Goal: Transaction & Acquisition: Book appointment/travel/reservation

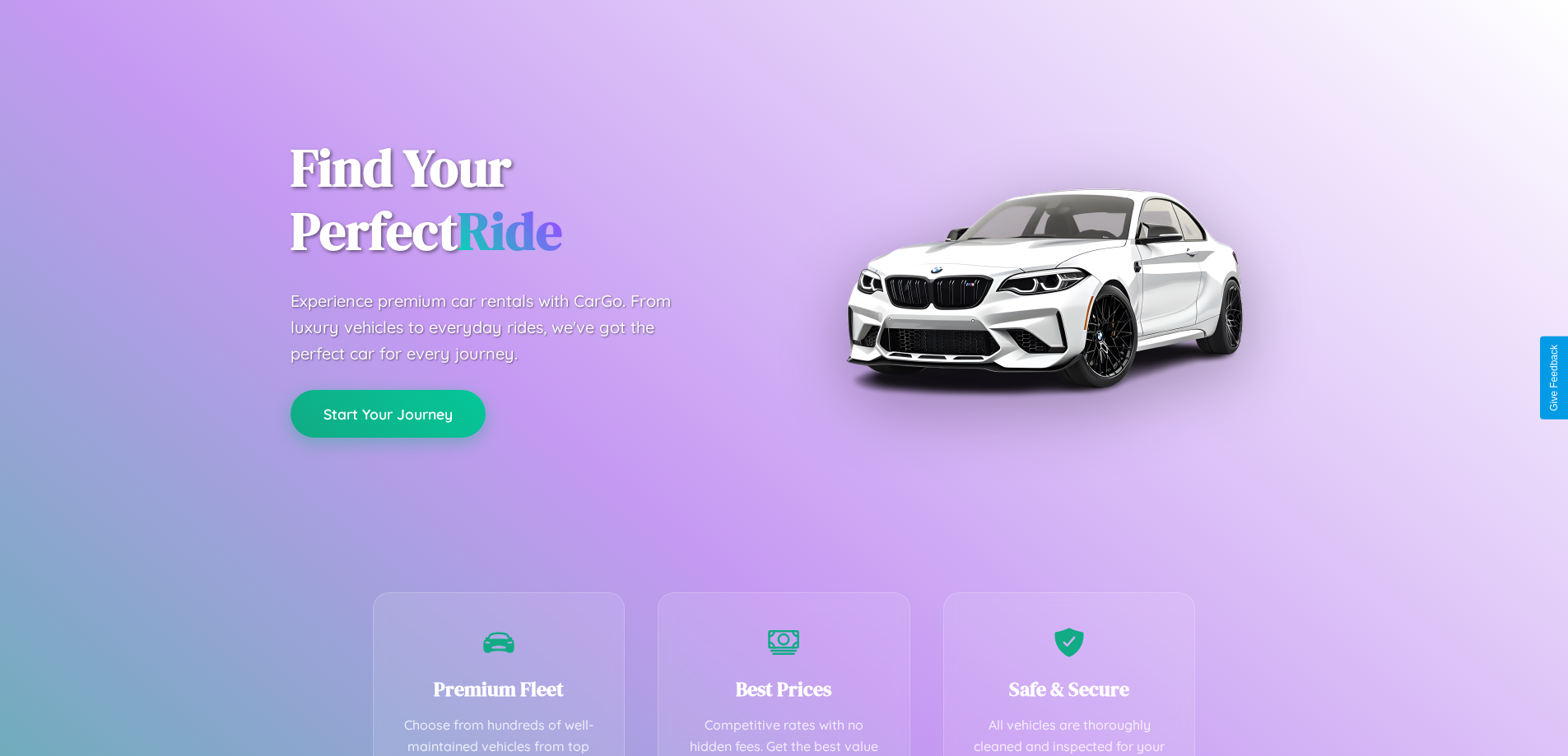
click at [387, 414] on button "Start Your Journey" at bounding box center [387, 414] width 195 height 48
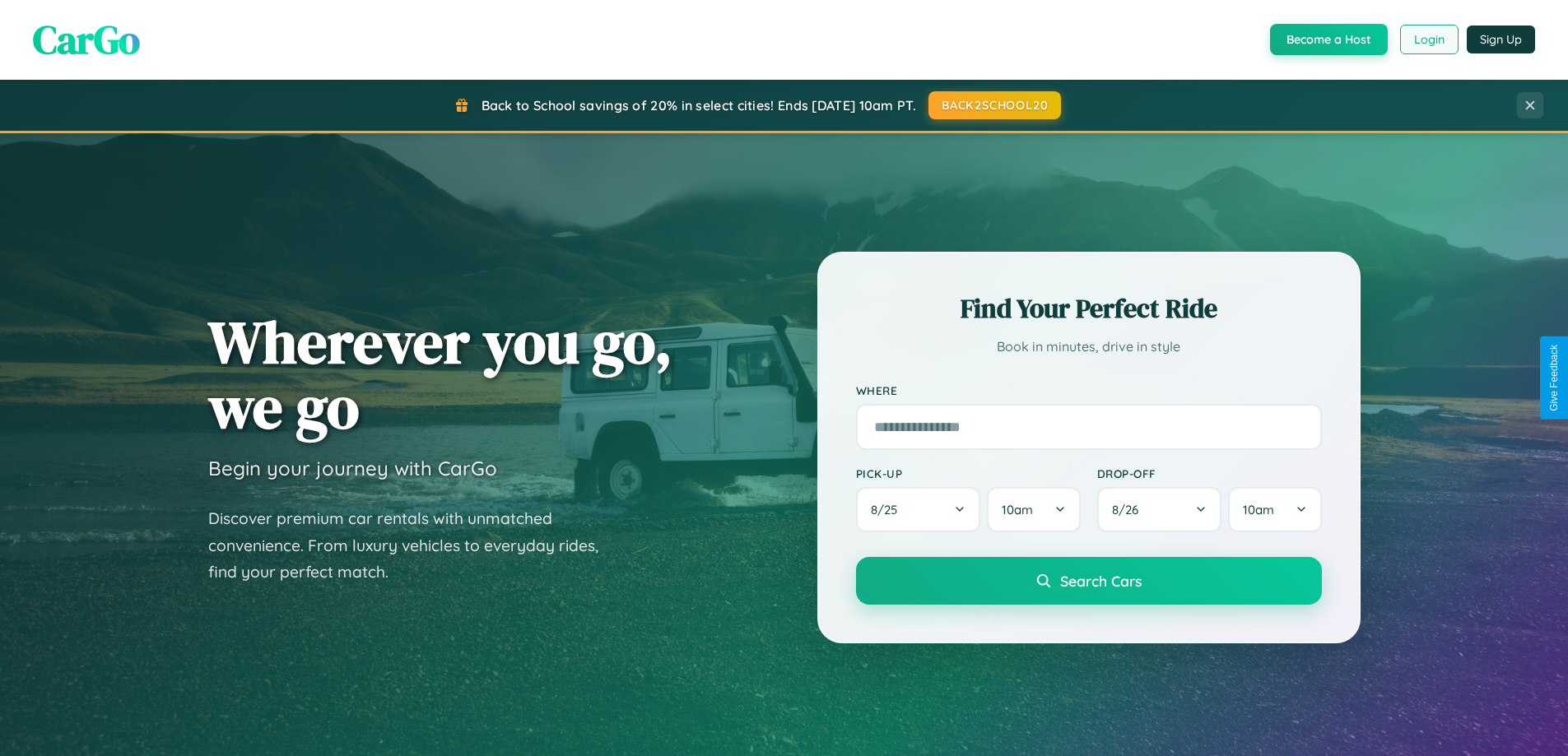
click at [1428, 39] on button "Login" at bounding box center [1428, 39] width 58 height 30
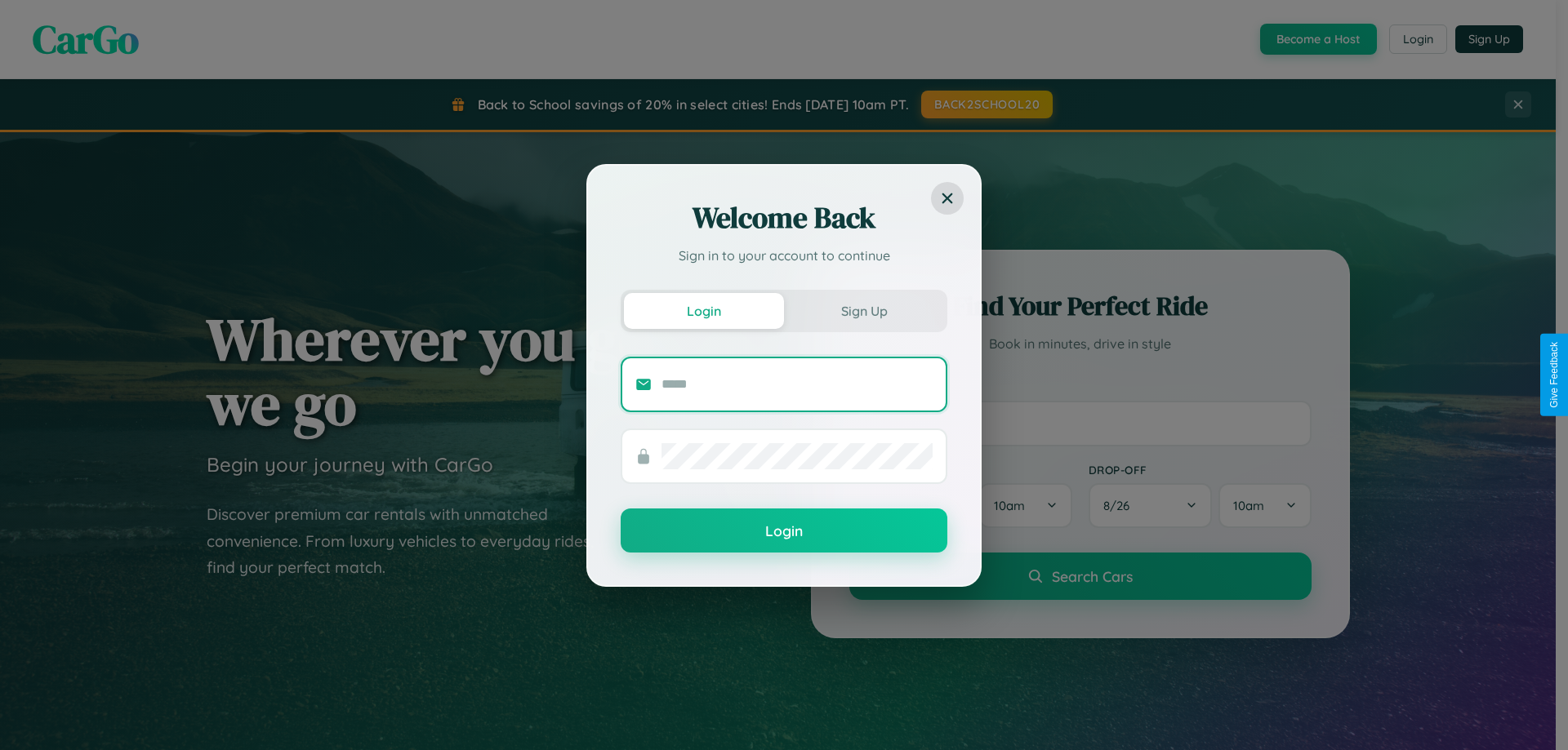
click at [797, 384] on input "text" at bounding box center [796, 384] width 271 height 26
type input "**********"
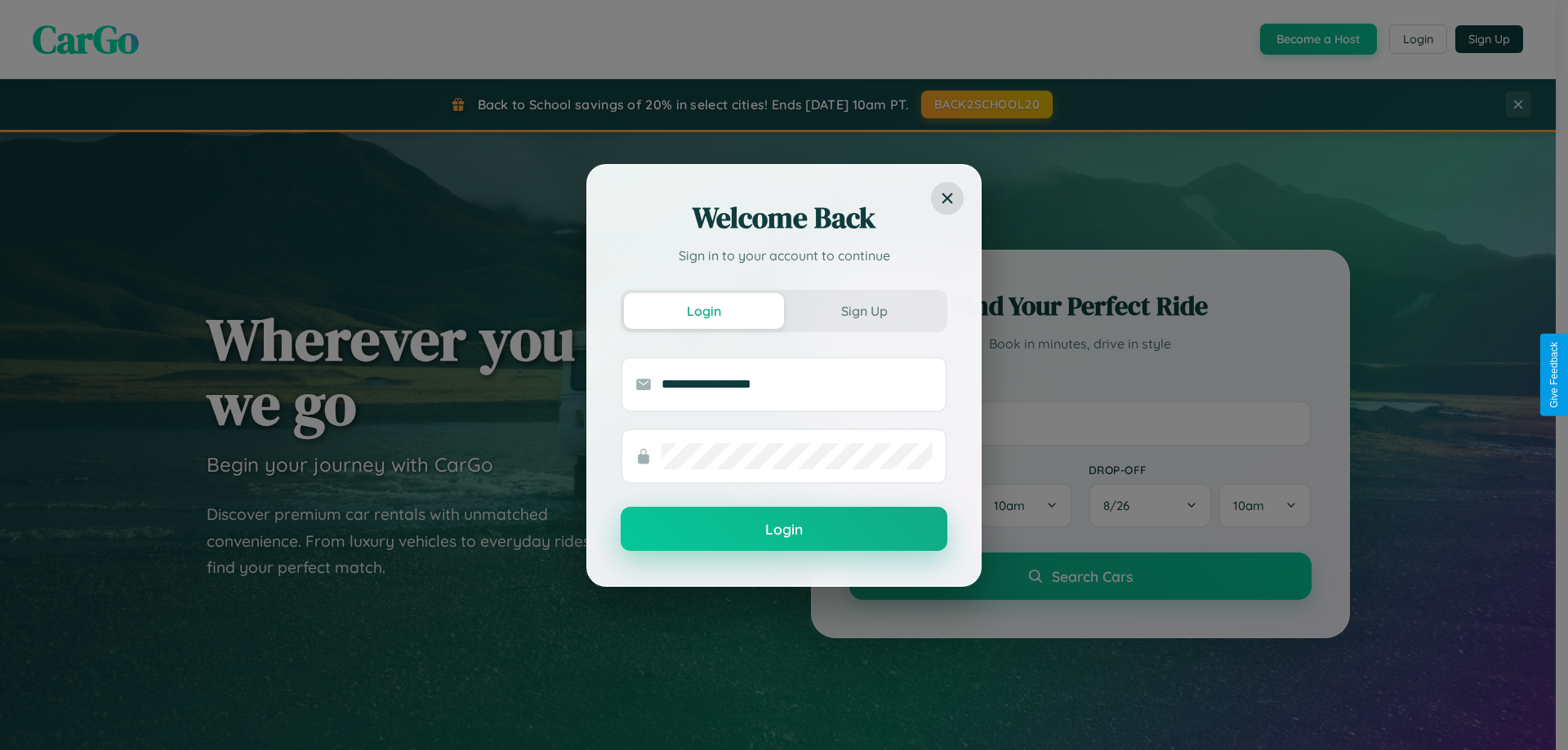
click at [784, 530] on button "Login" at bounding box center [784, 529] width 327 height 44
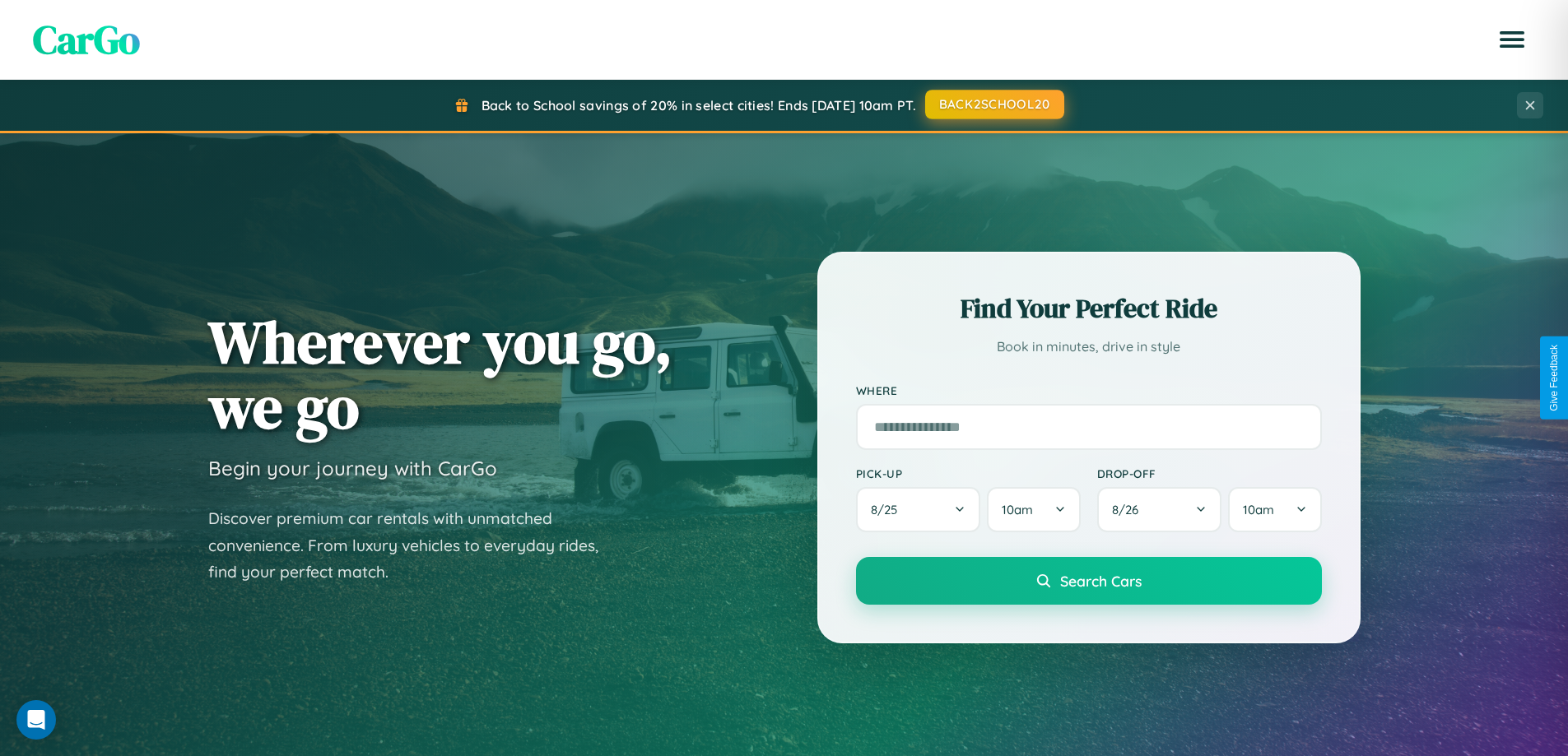
click at [993, 106] on button "BACK2SCHOOL20" at bounding box center [995, 104] width 139 height 30
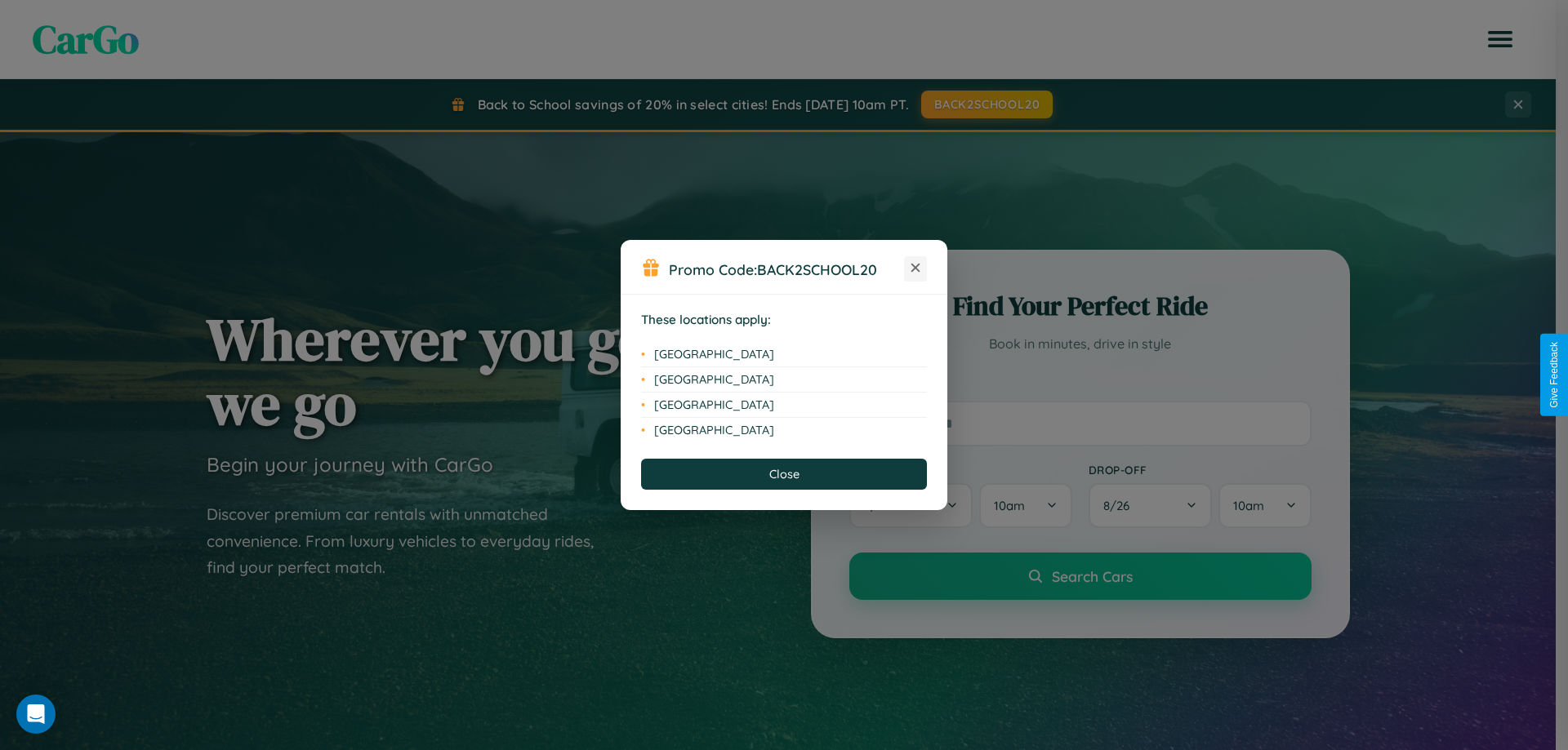
click at [915, 268] on icon at bounding box center [916, 268] width 9 height 9
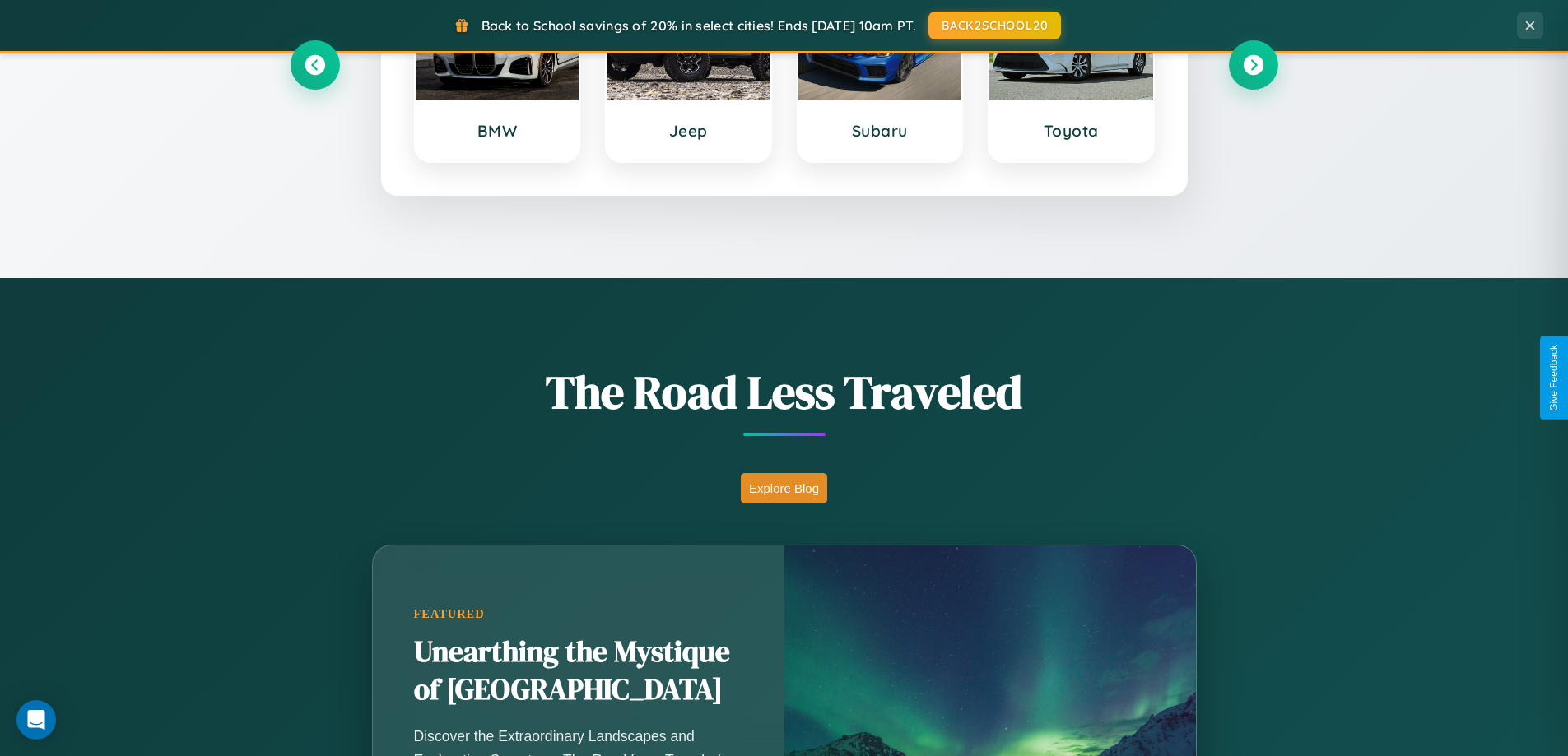
scroll to position [1132, 0]
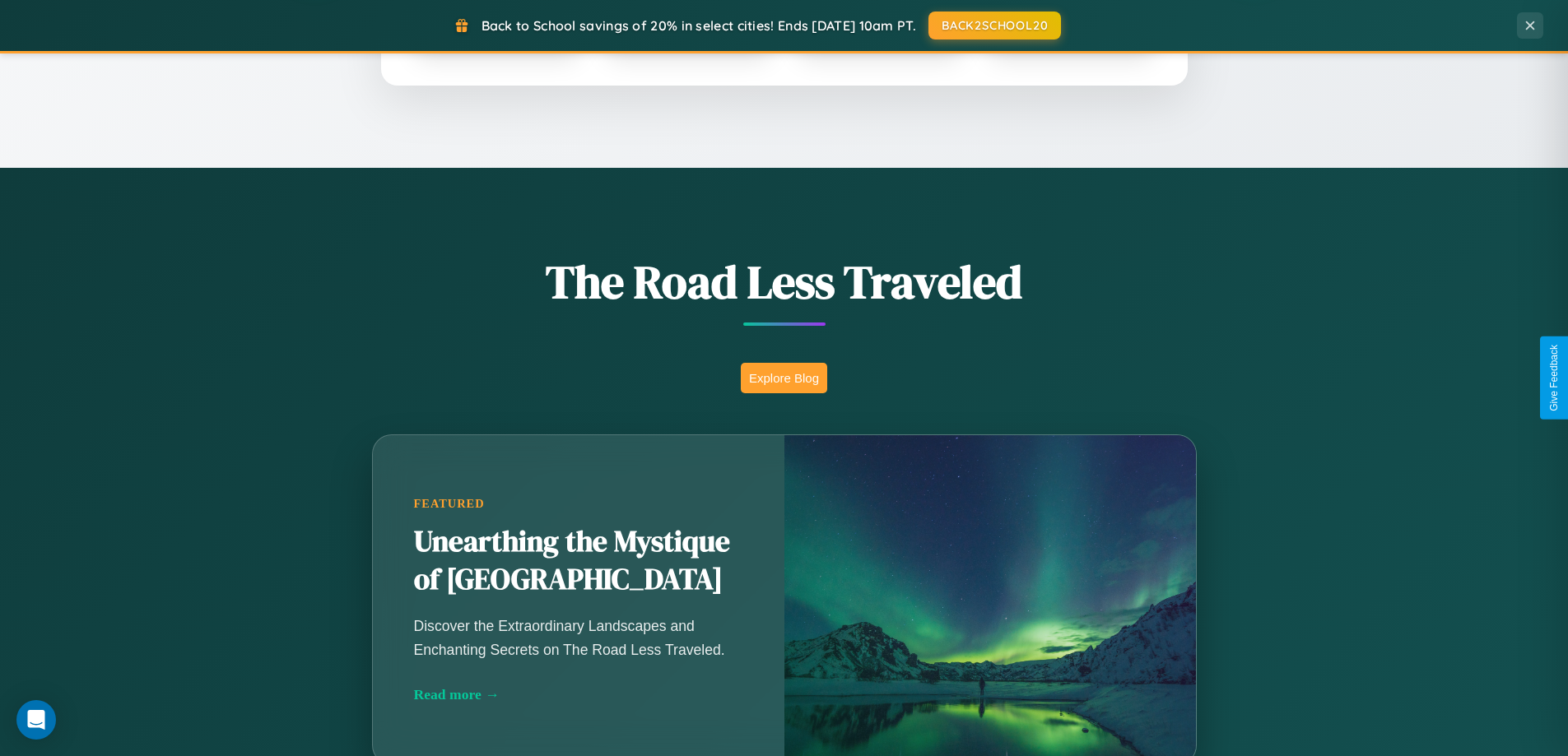
click at [784, 378] on button "Explore Blog" at bounding box center [784, 378] width 87 height 30
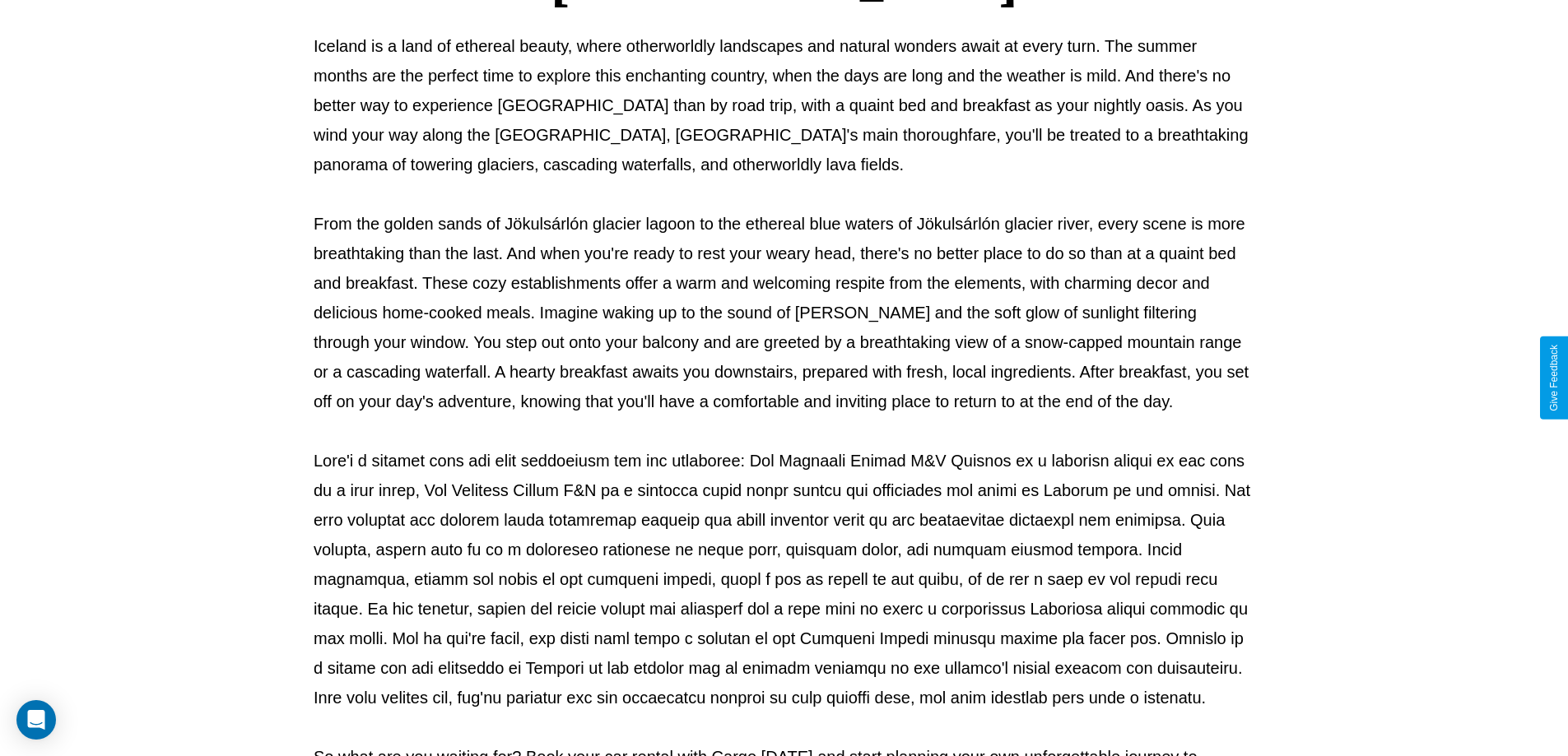
scroll to position [532, 0]
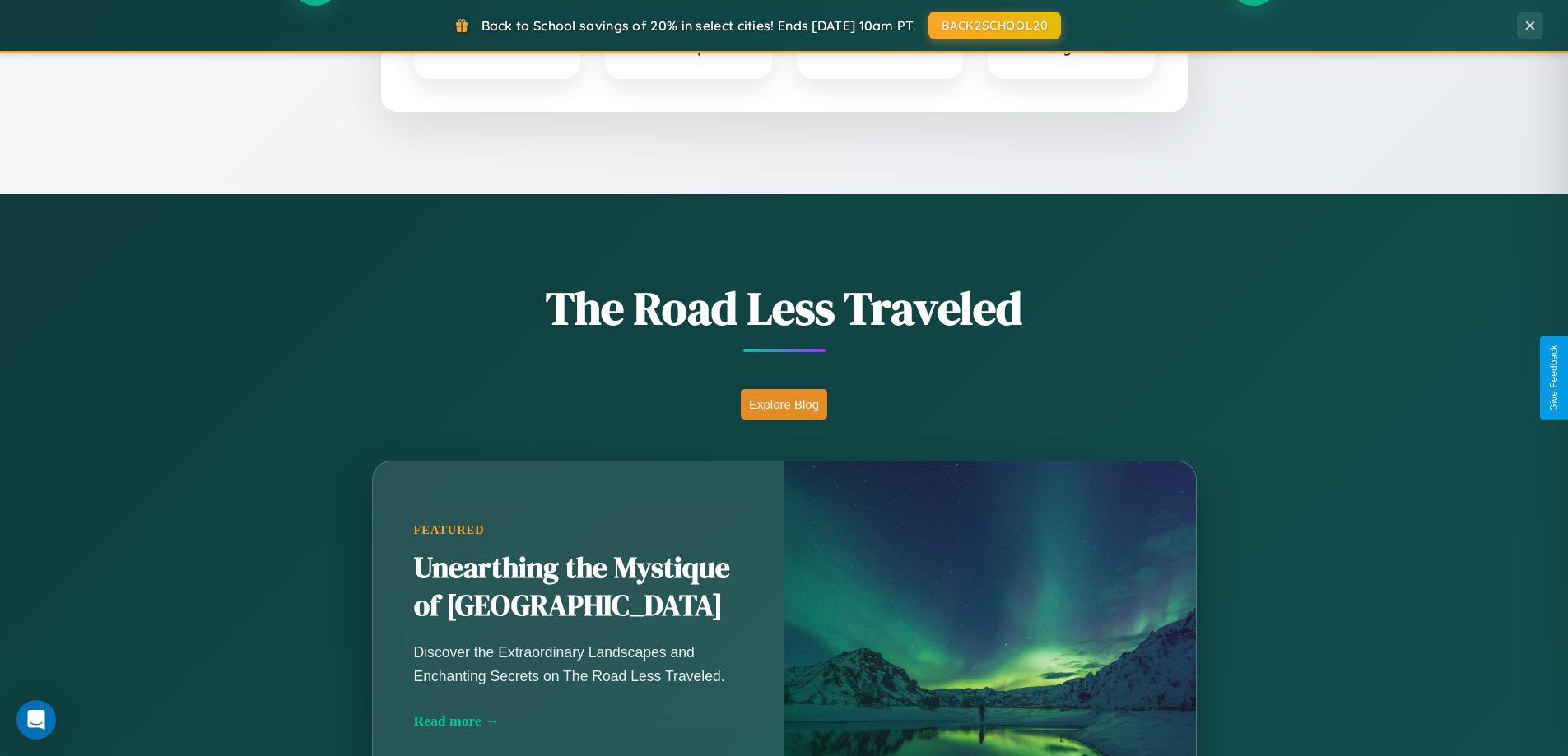
scroll to position [709, 0]
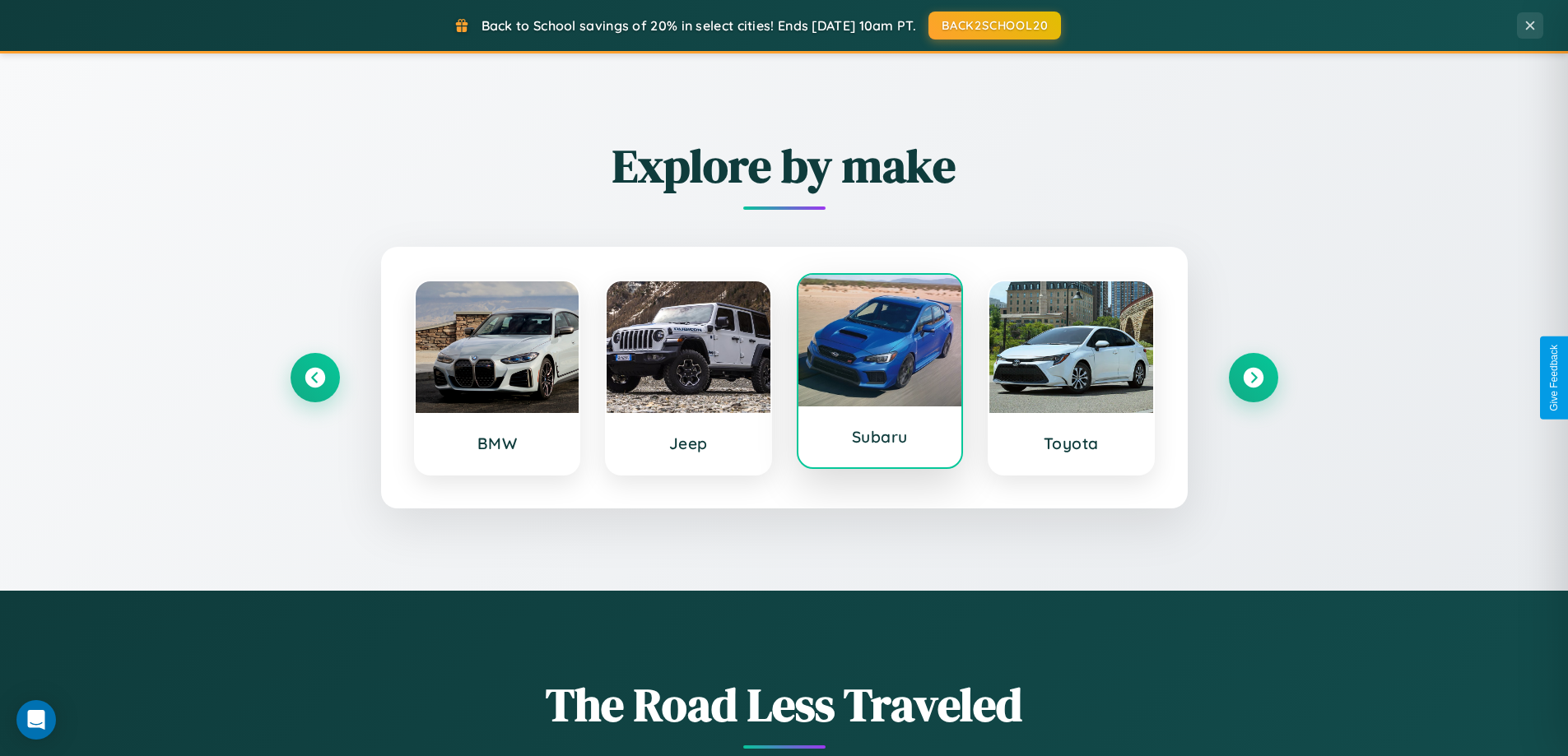
click at [879, 375] on div at bounding box center [880, 341] width 164 height 131
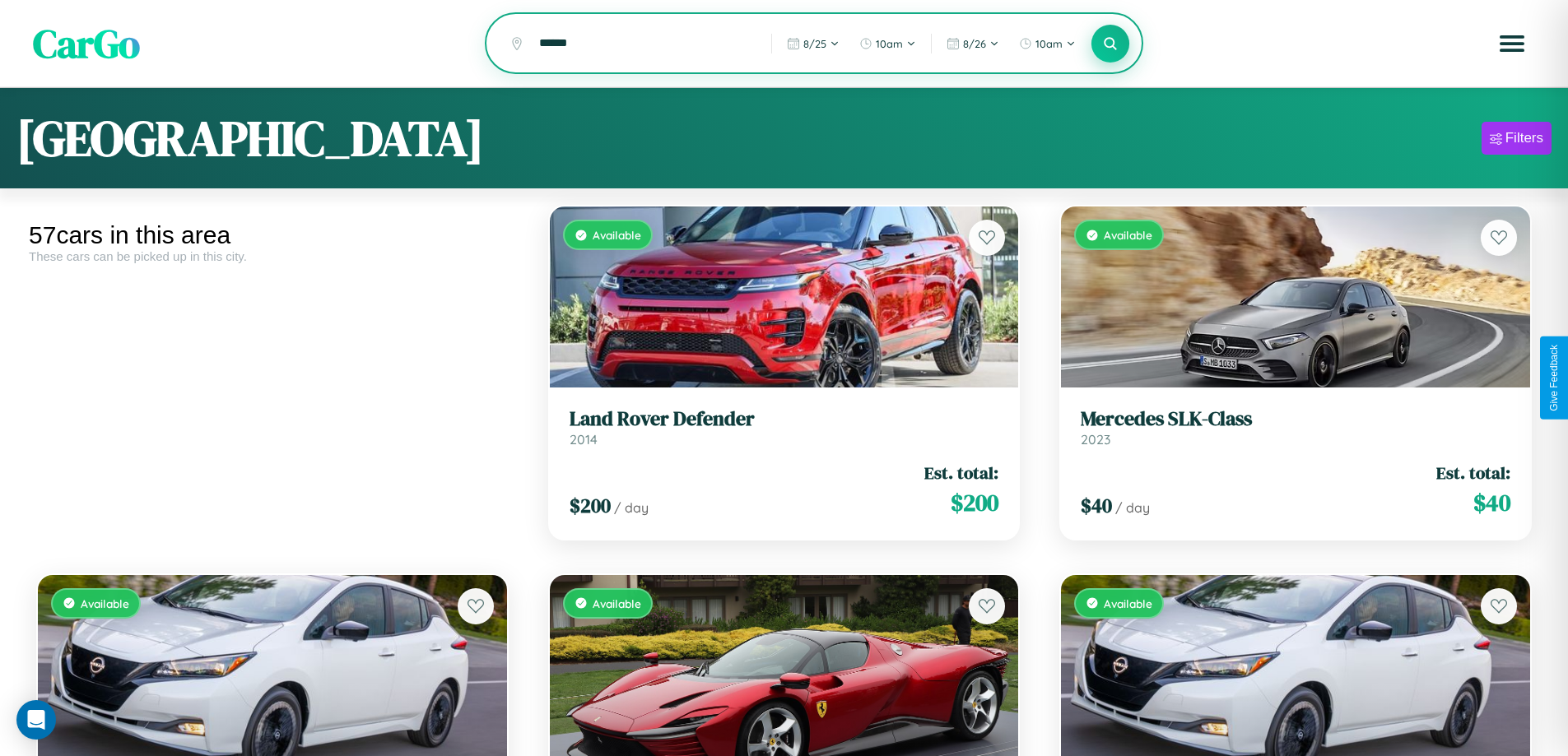
click at [1110, 44] on icon at bounding box center [1110, 43] width 15 height 15
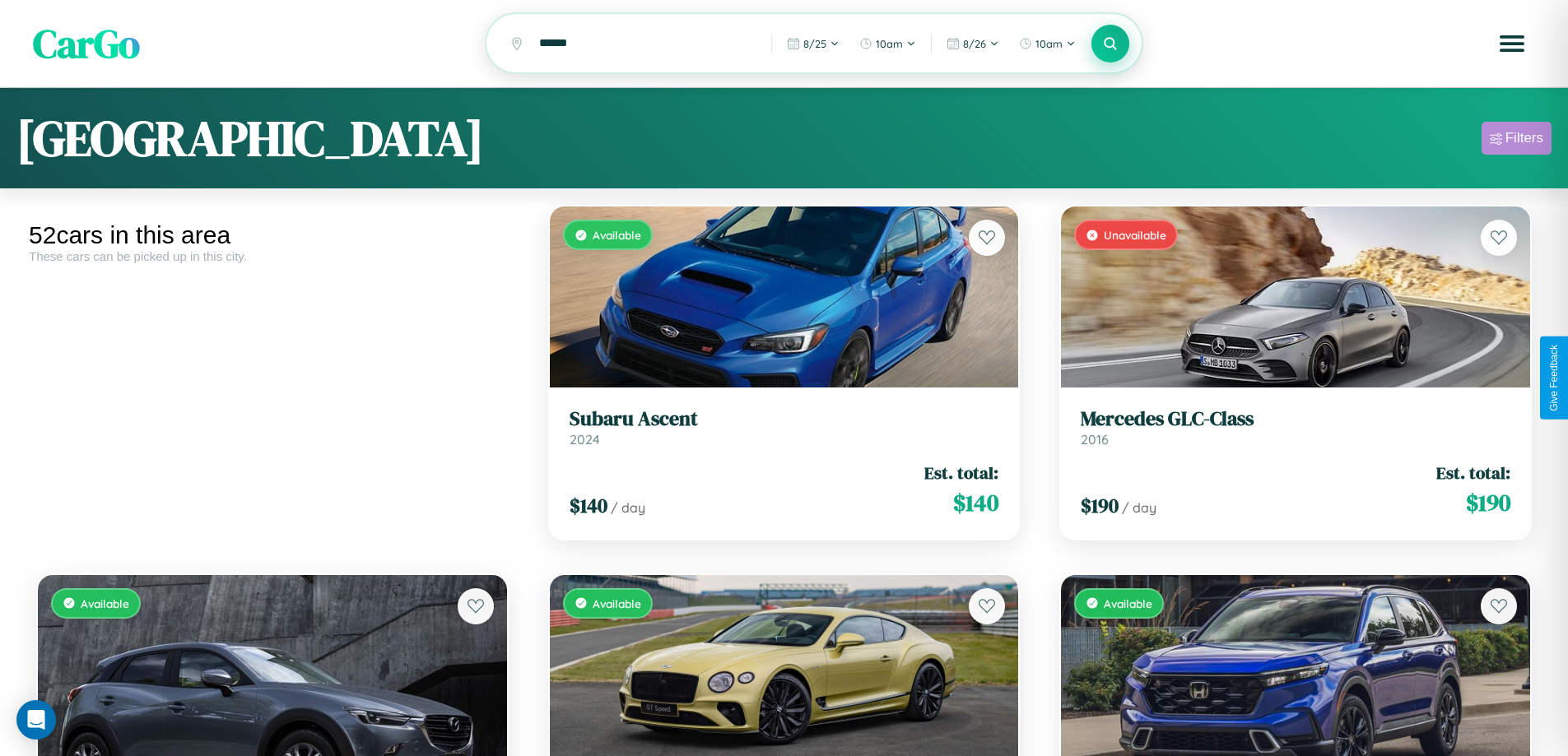
click at [1516, 141] on div "Filters" at bounding box center [1524, 138] width 38 height 16
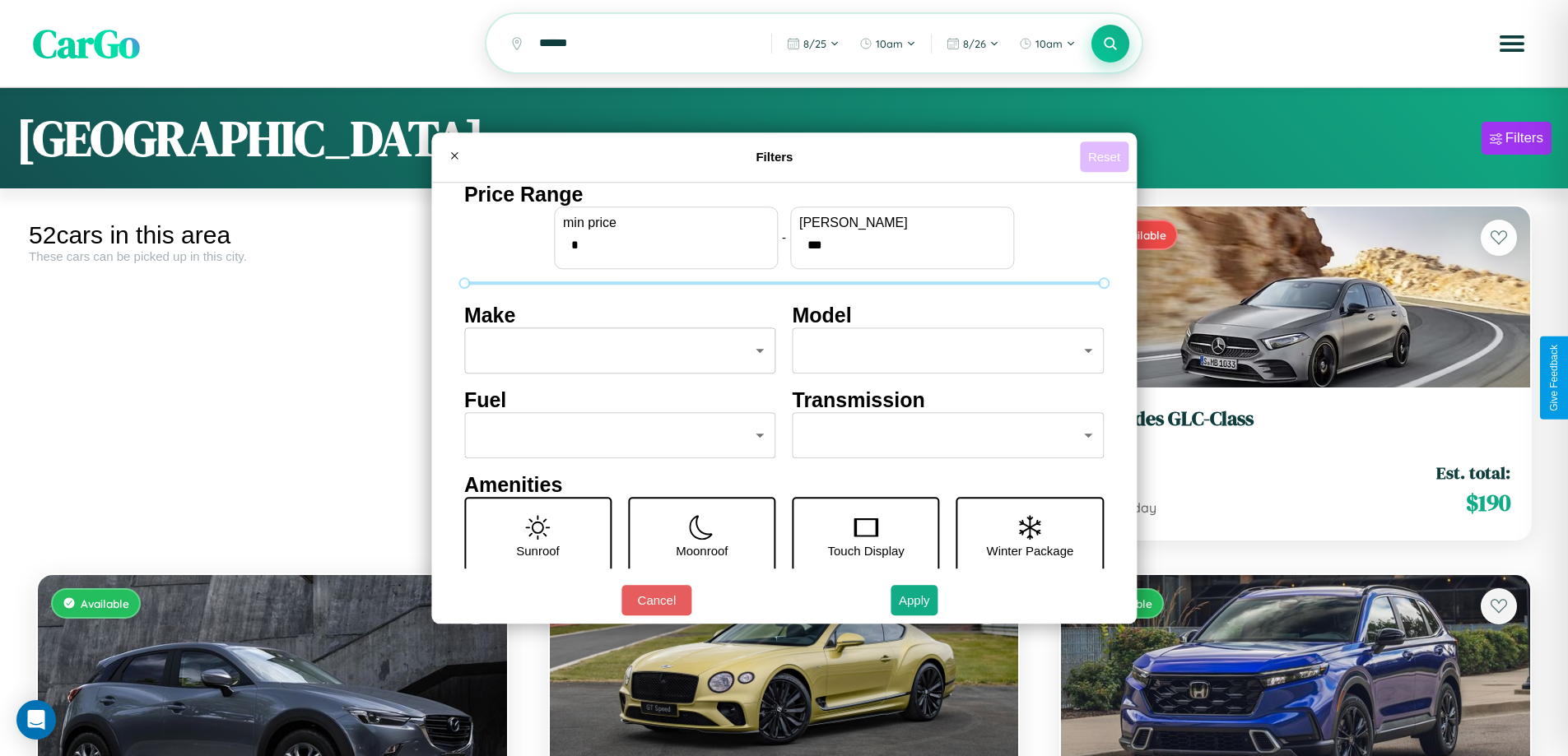
click at [1106, 156] on button "Reset" at bounding box center [1103, 157] width 49 height 30
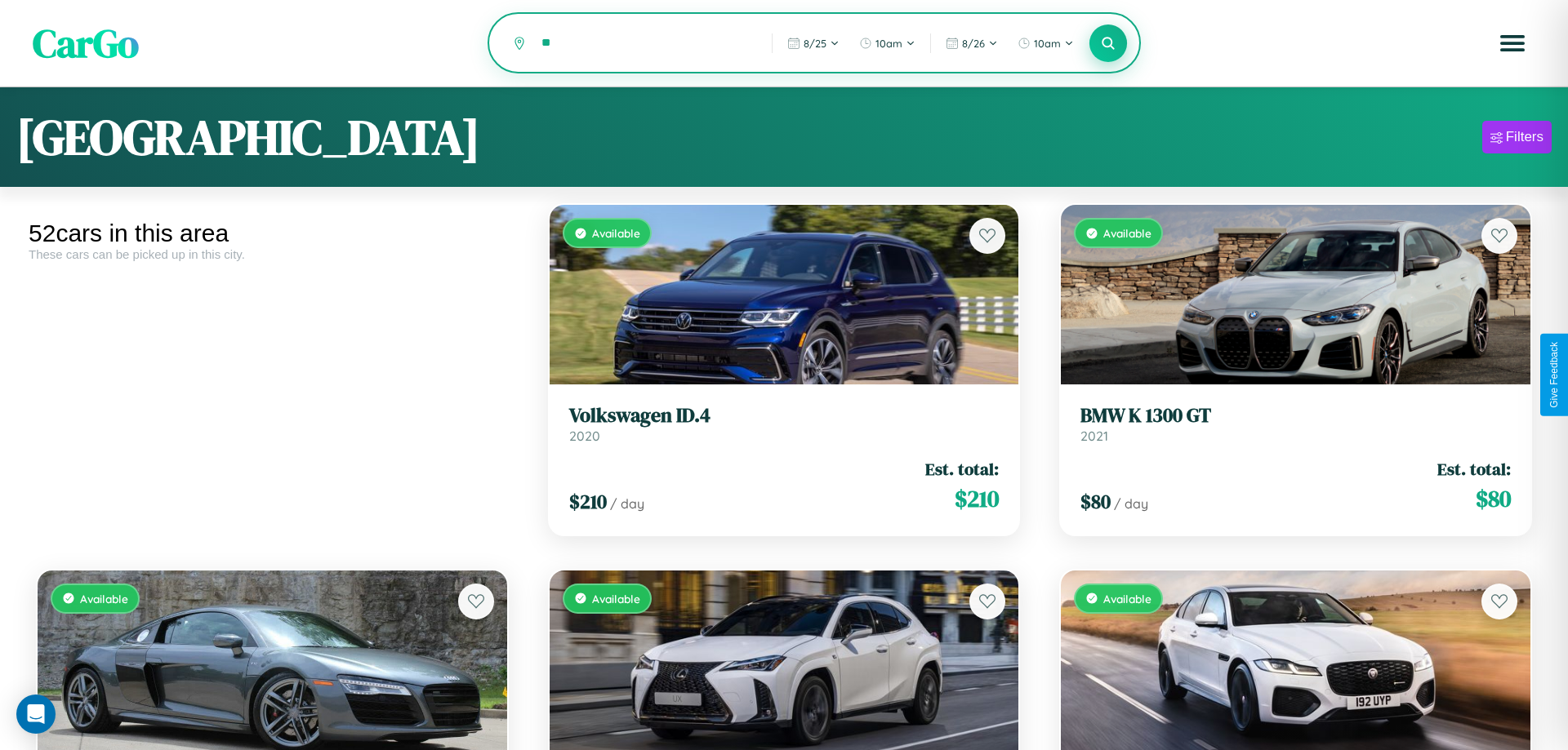
type input "*"
type input "******"
click at [1101, 44] on icon at bounding box center [1101, 43] width 15 height 15
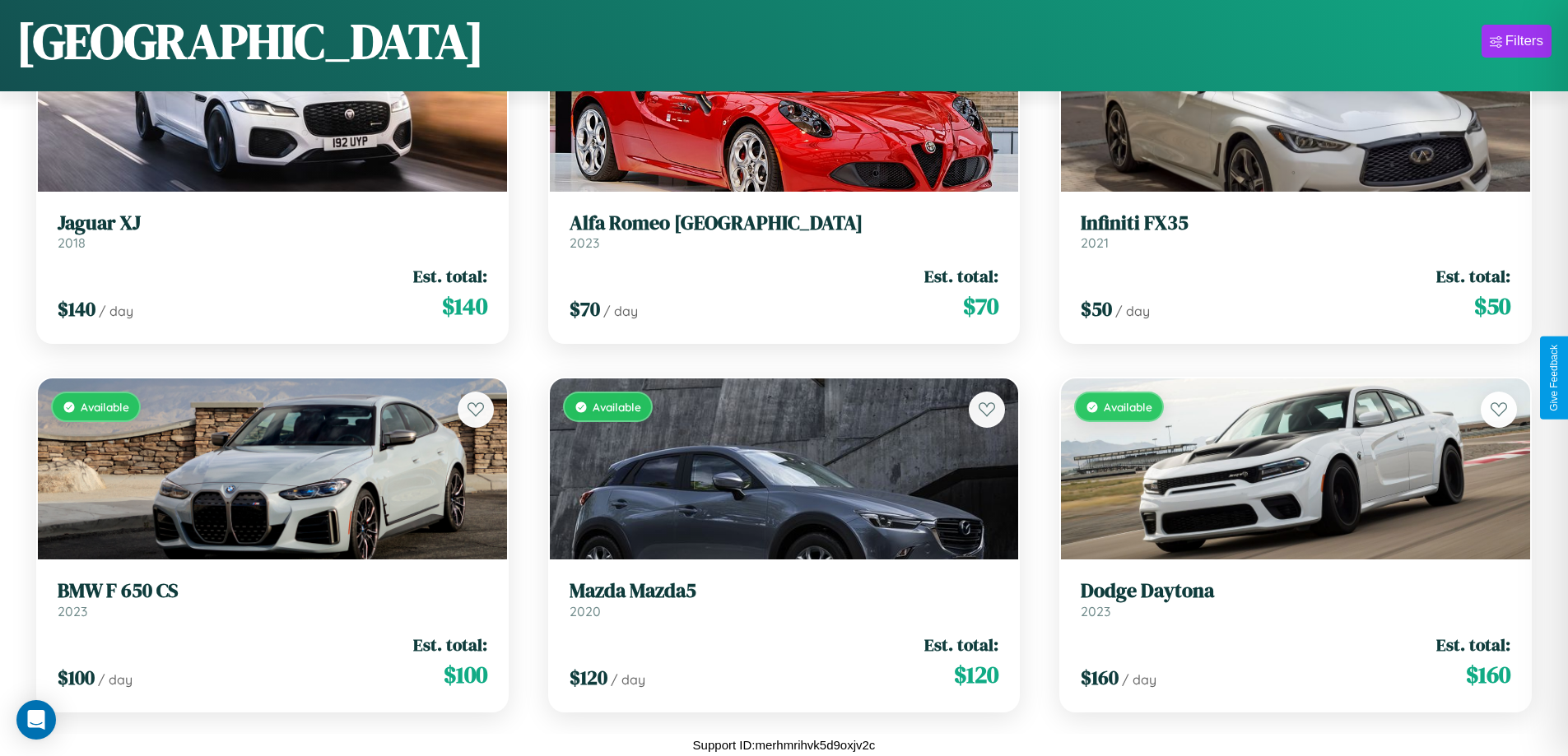
scroll to position [6393, 0]
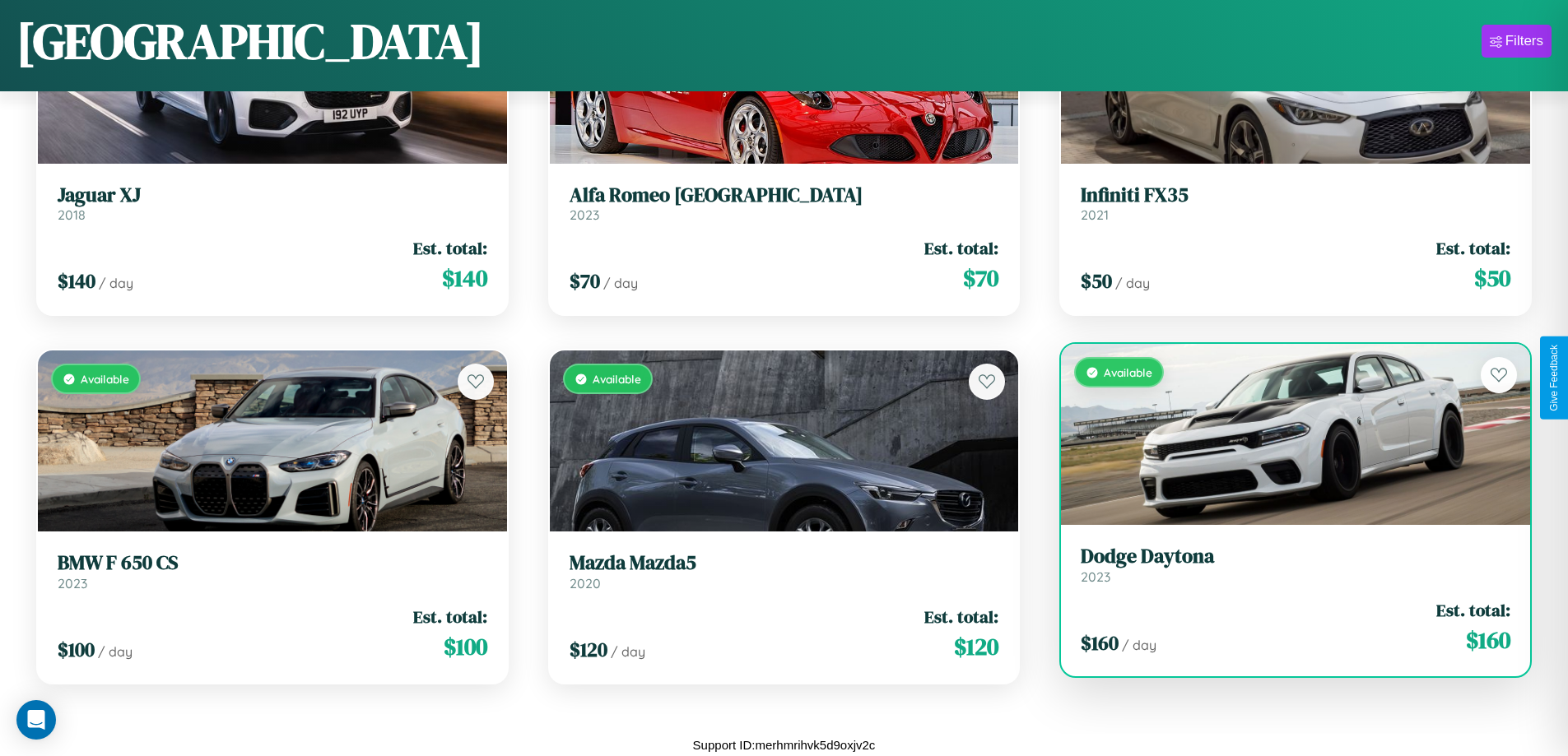
click at [1284, 565] on h3 "Dodge Daytona" at bounding box center [1295, 556] width 429 height 24
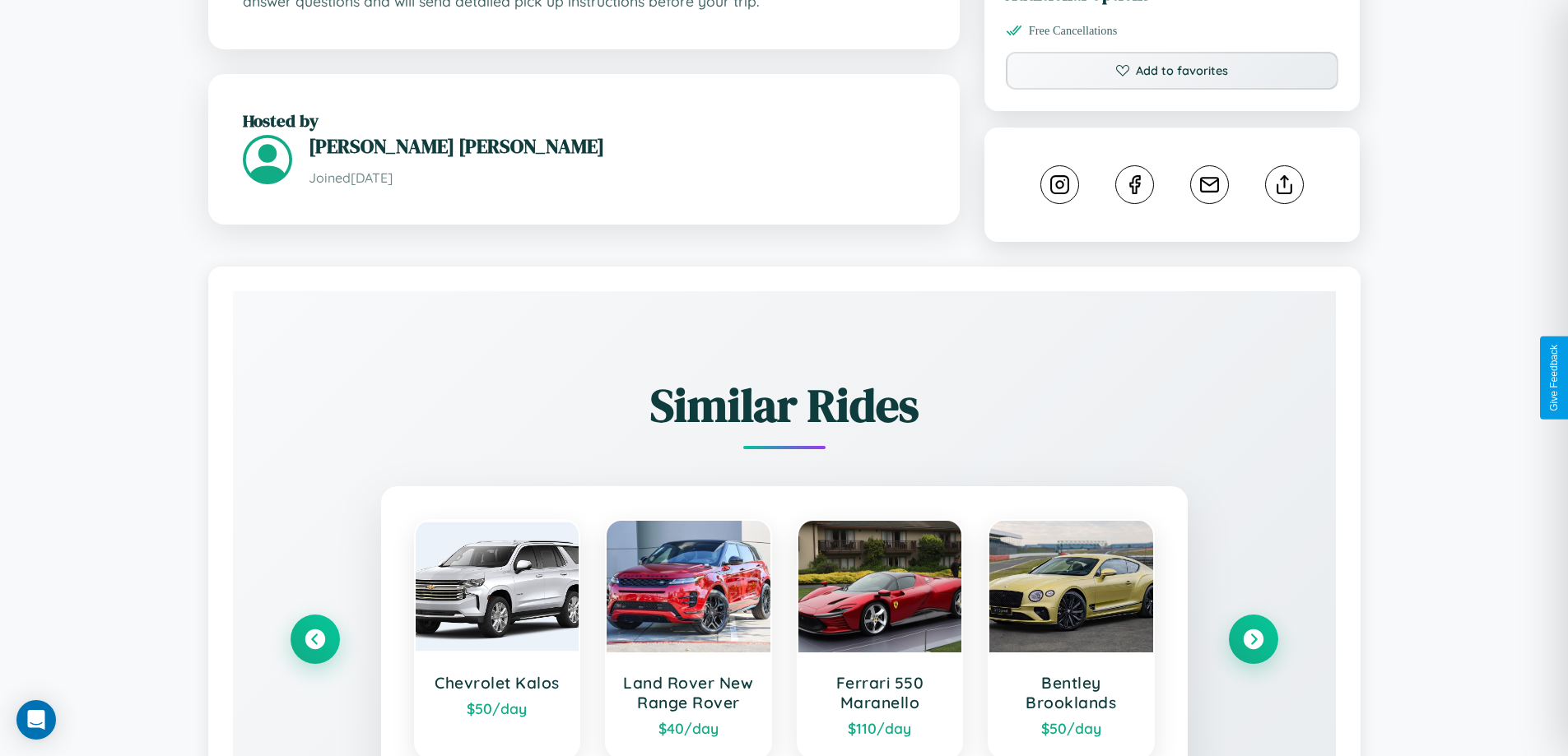
scroll to position [916, 0]
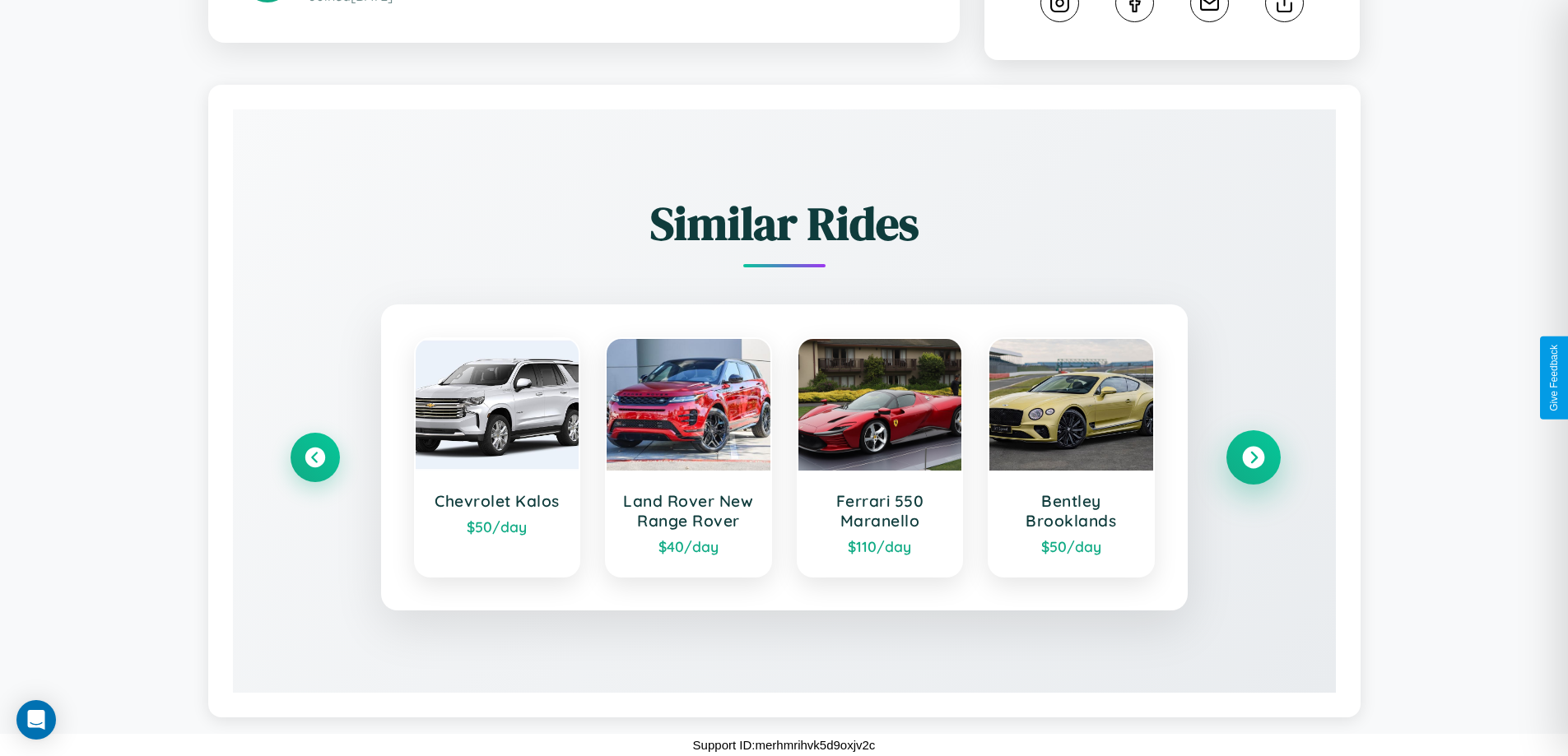
click at [1253, 458] on icon at bounding box center [1252, 457] width 22 height 22
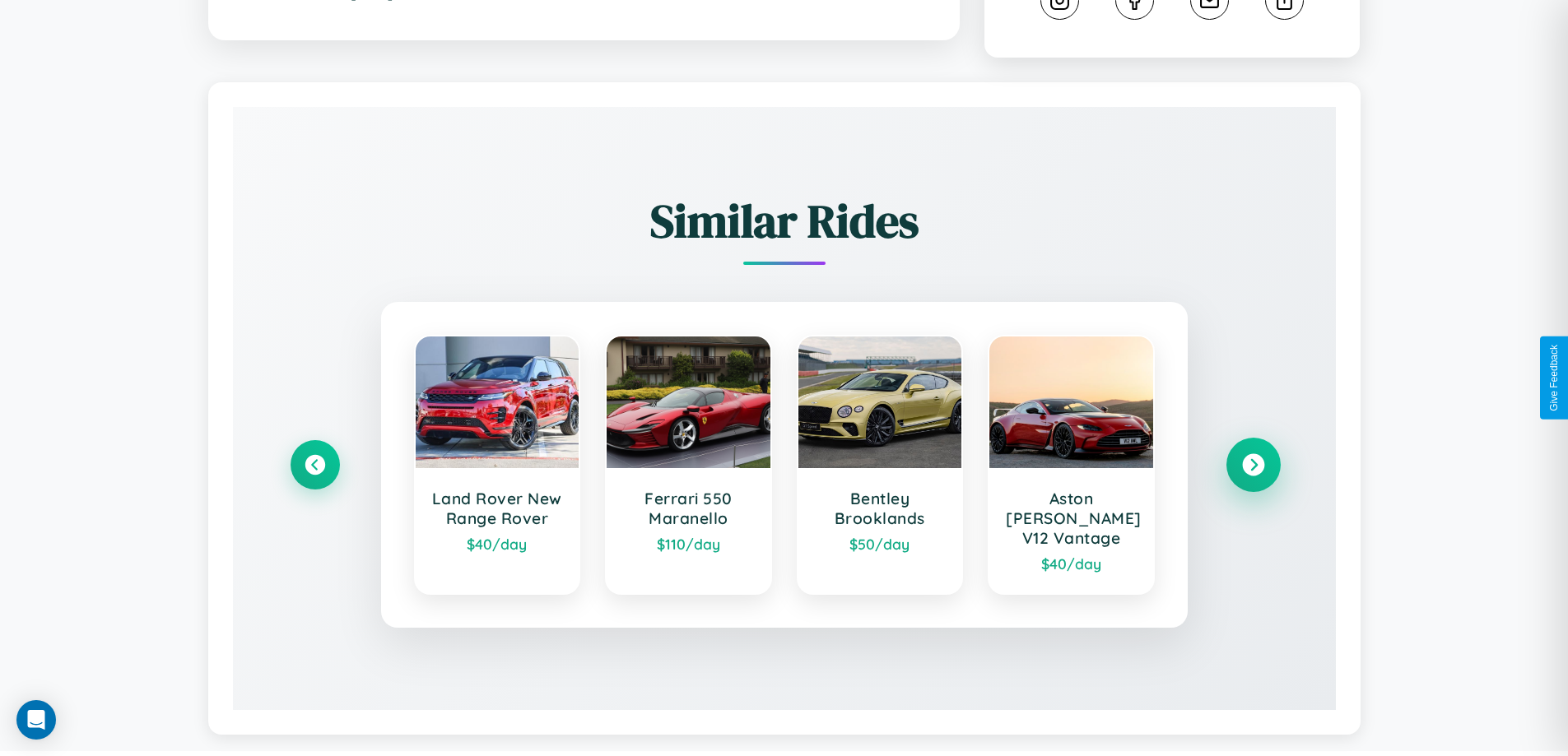
click at [1253, 458] on icon at bounding box center [1252, 465] width 22 height 22
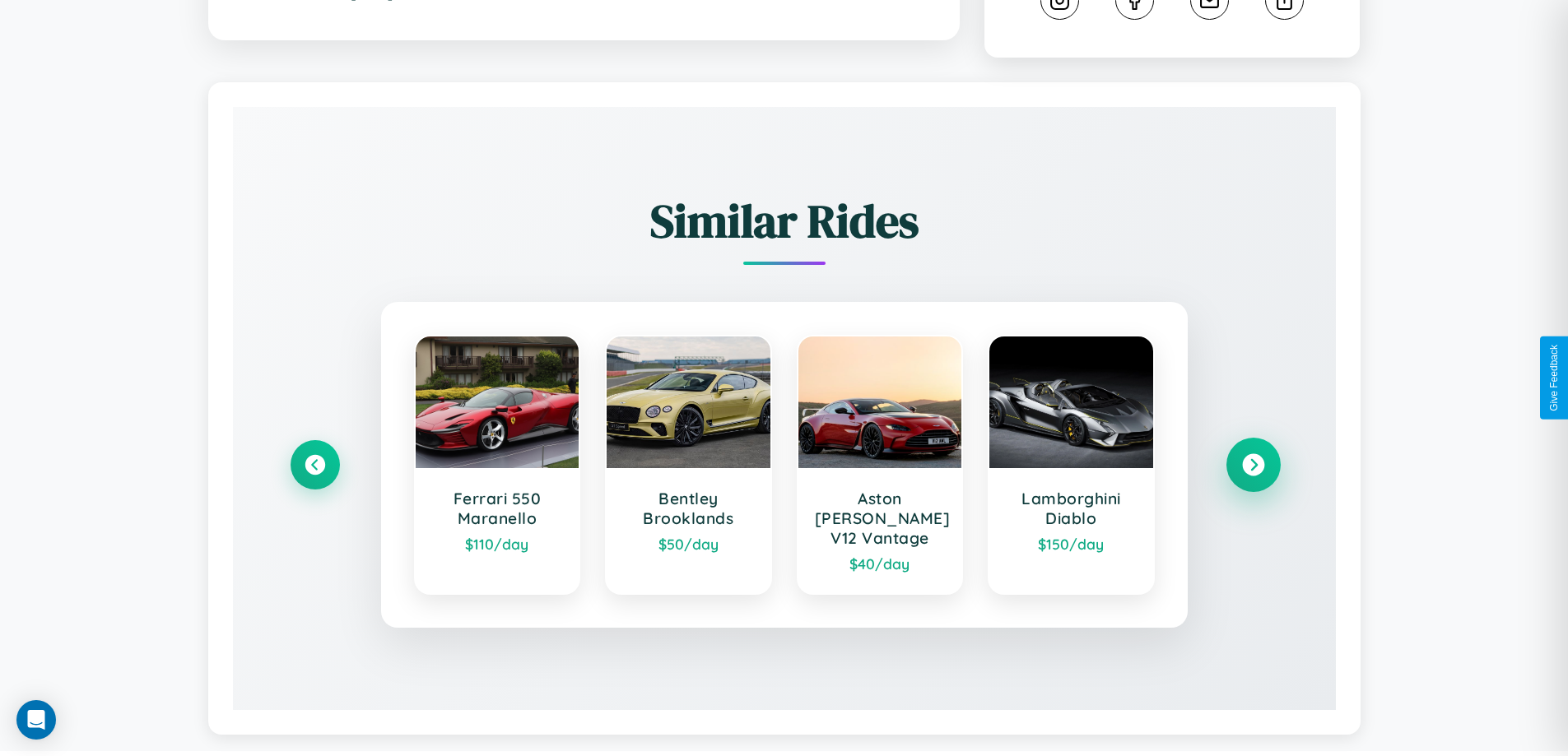
click at [1253, 458] on icon at bounding box center [1252, 465] width 22 height 22
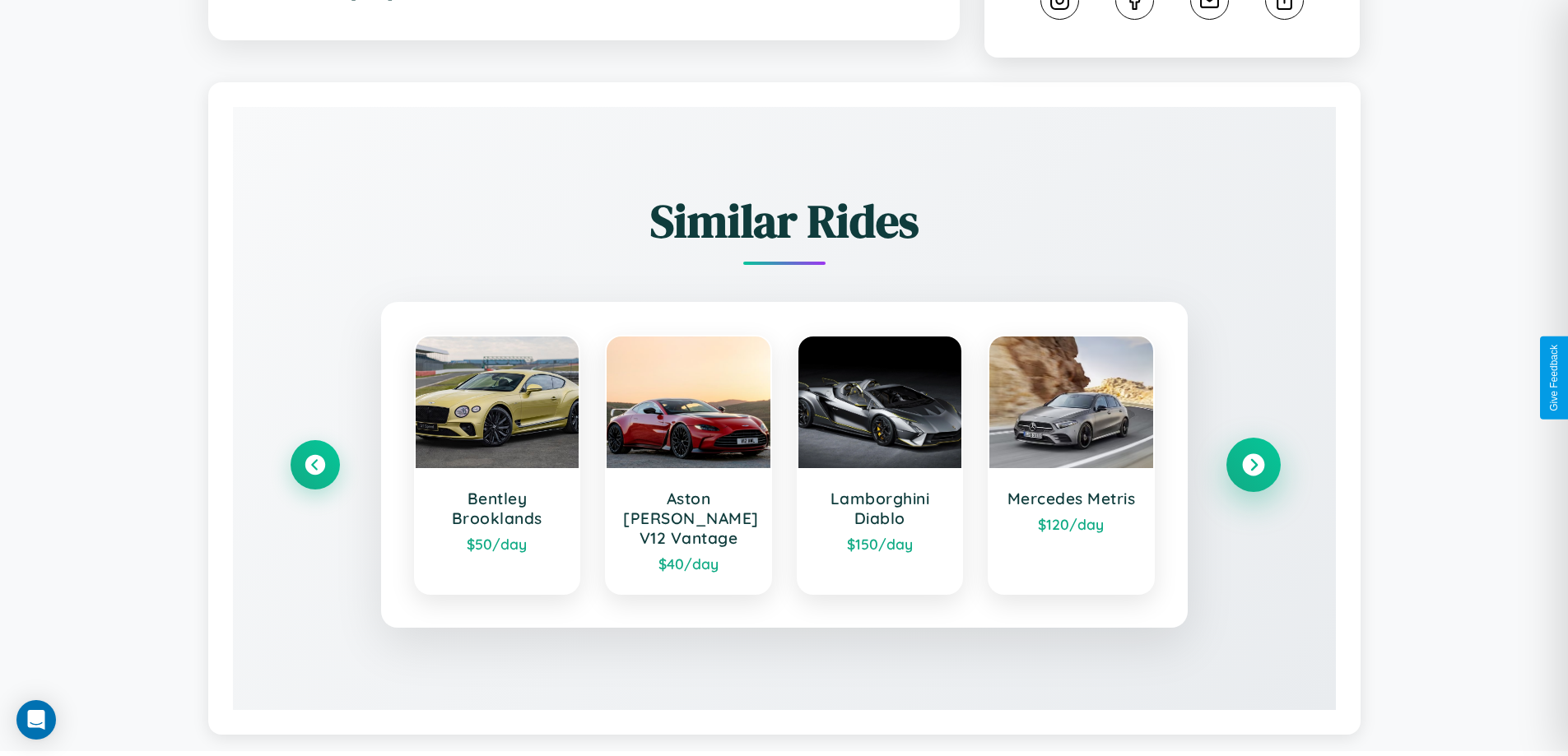
click at [1253, 458] on icon at bounding box center [1252, 465] width 22 height 22
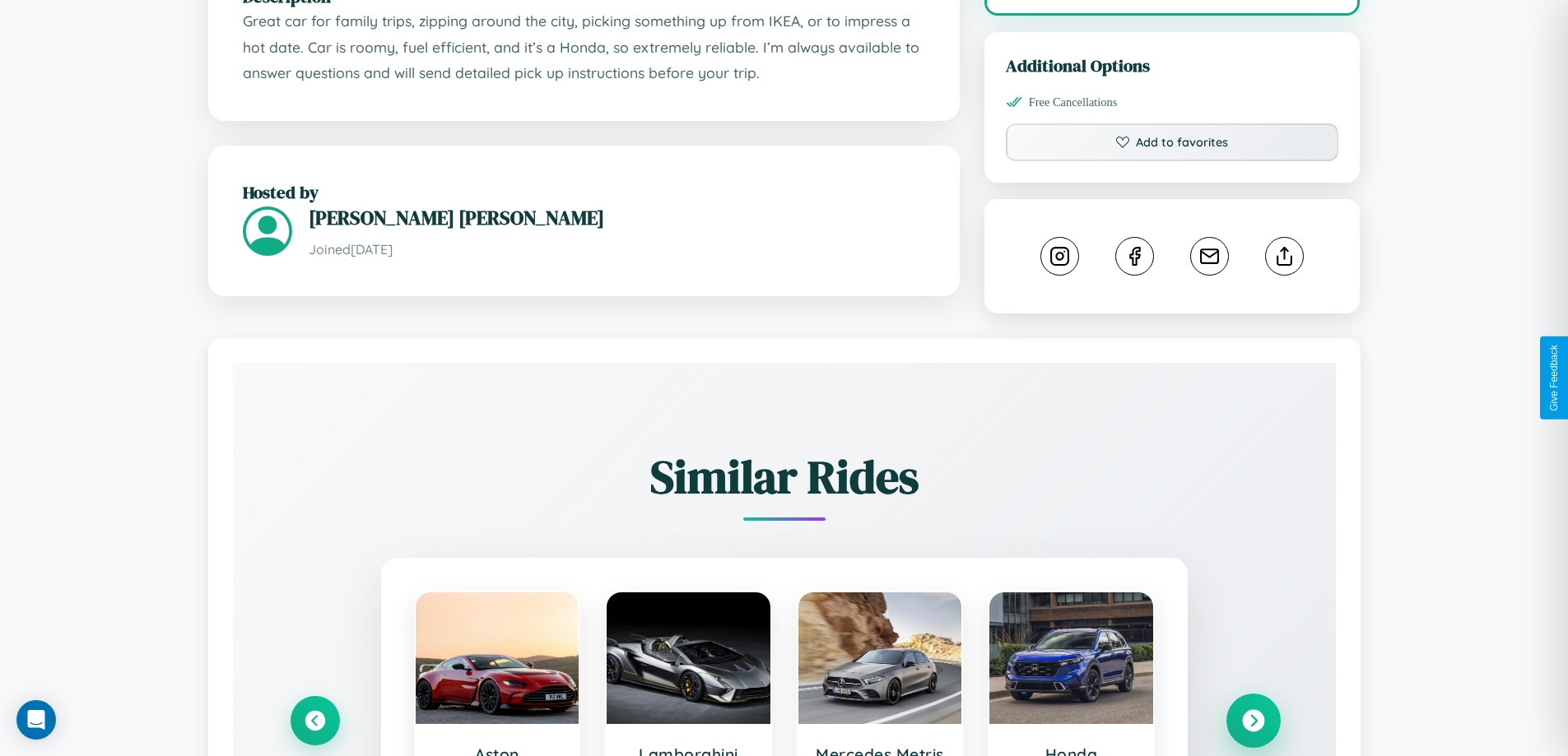
scroll to position [541, 0]
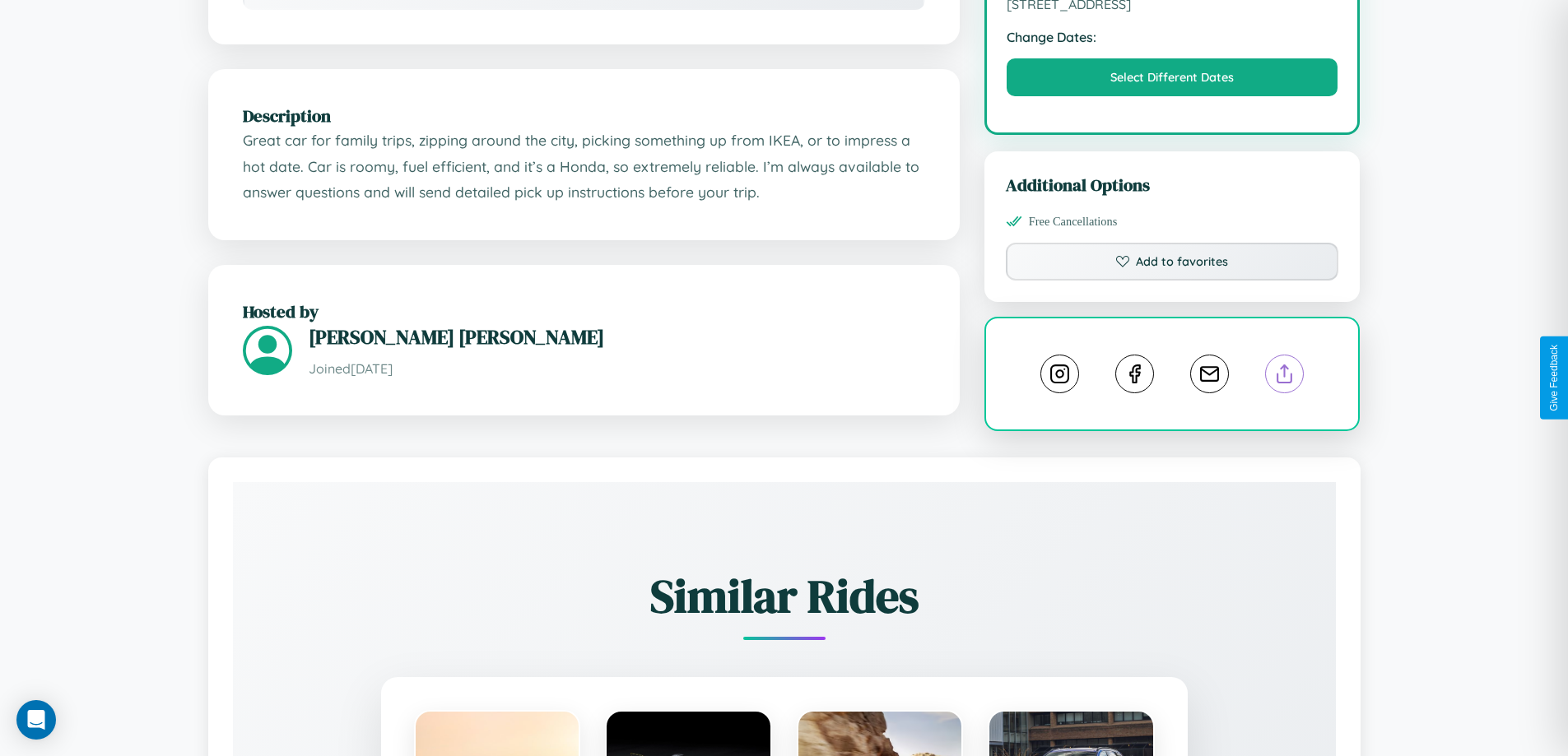
click at [1284, 377] on line at bounding box center [1284, 371] width 0 height 11
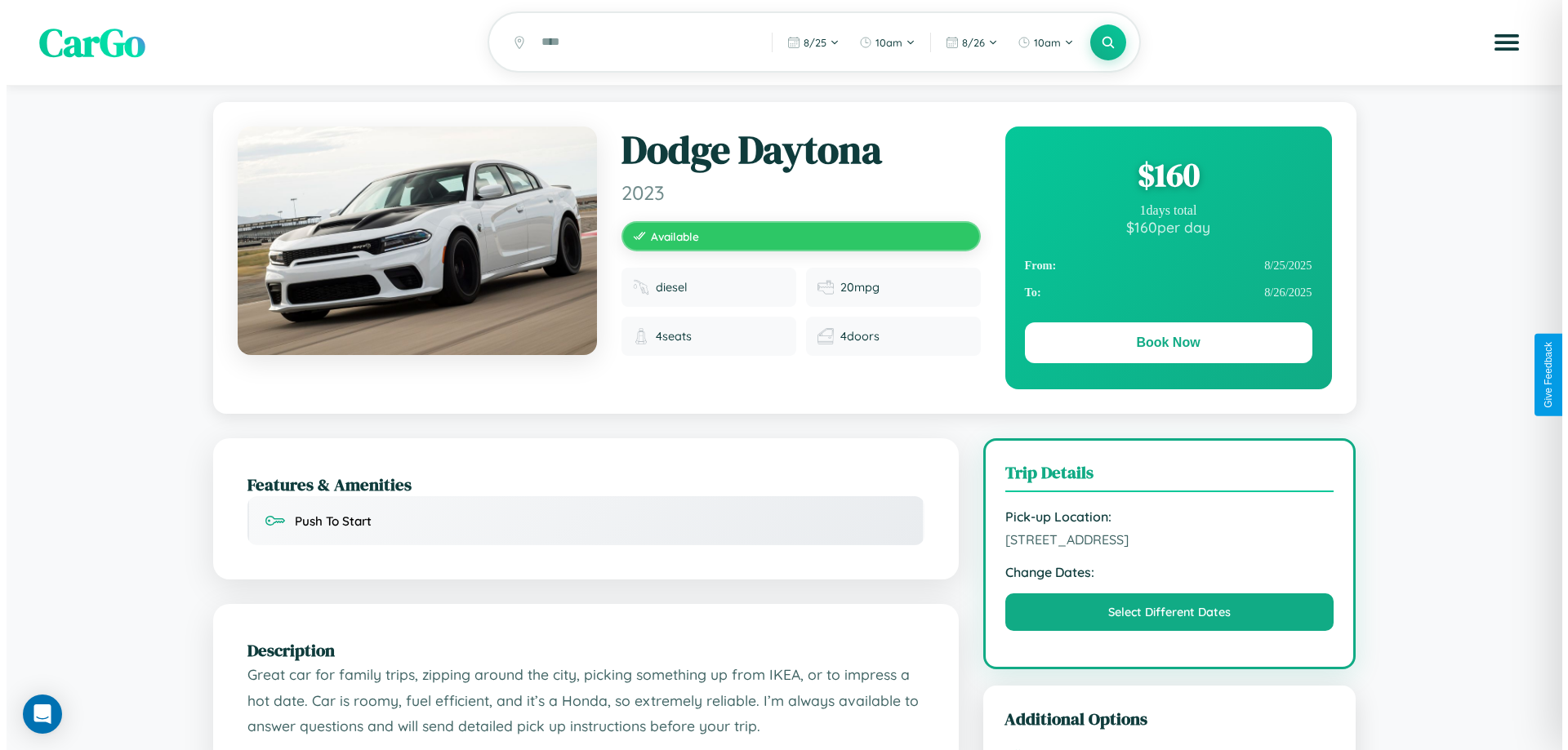
scroll to position [0, 0]
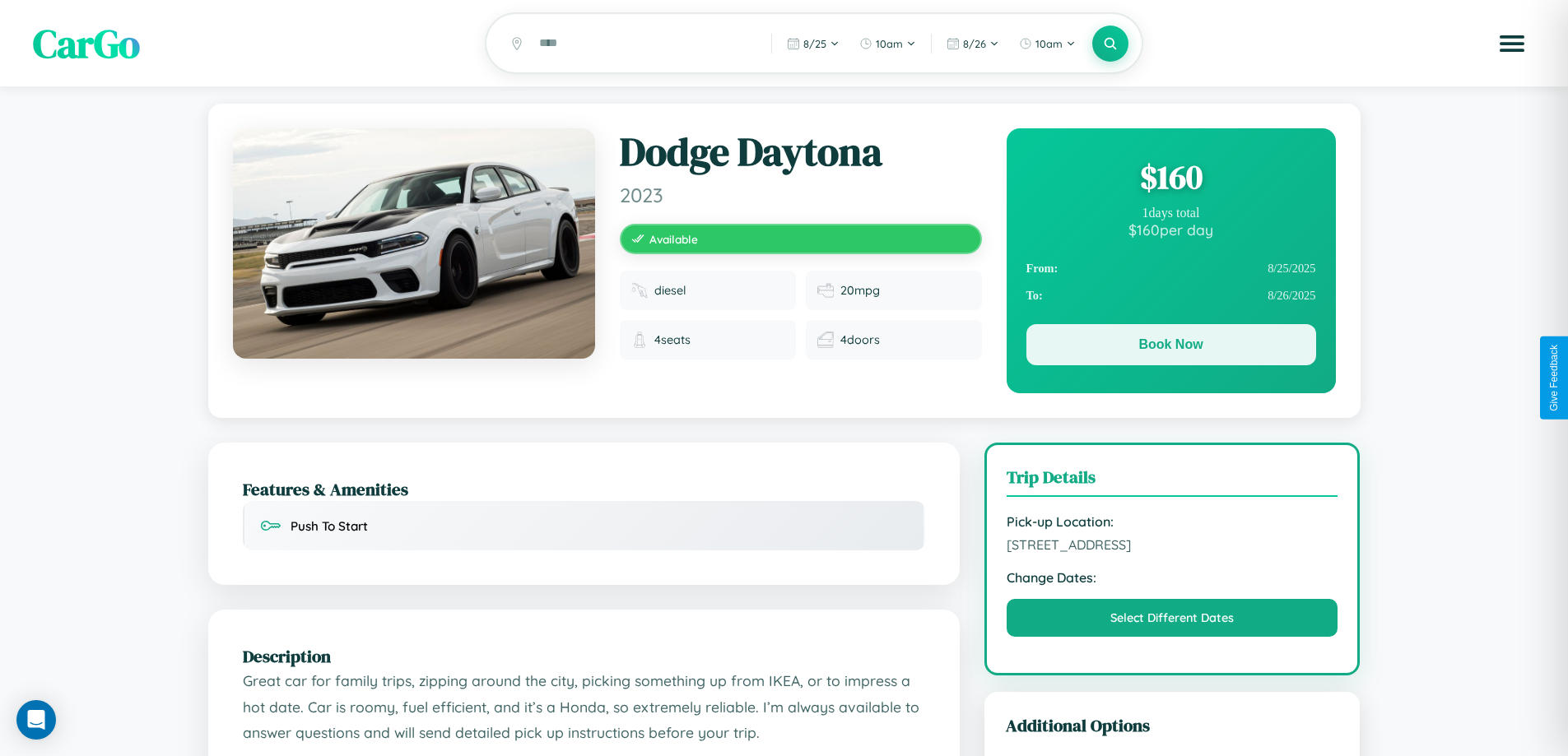
click at [1170, 348] on button "Book Now" at bounding box center [1171, 345] width 289 height 41
